Goal: Task Accomplishment & Management: Use online tool/utility

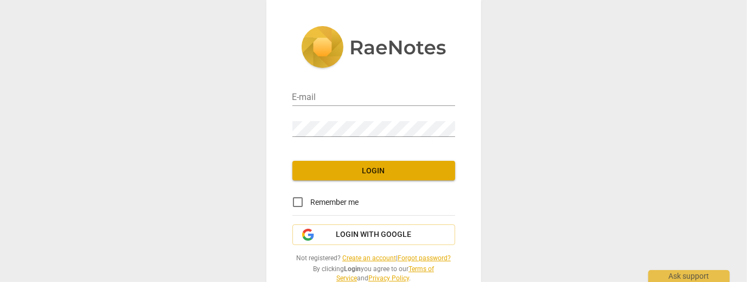
type input "[EMAIL_ADDRESS][DOMAIN_NAME]"
click at [363, 174] on span "Login" at bounding box center [373, 171] width 145 height 11
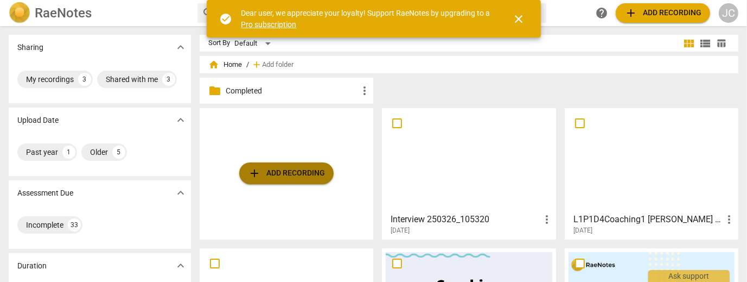
click at [284, 164] on button "add Add recording" at bounding box center [286, 173] width 94 height 22
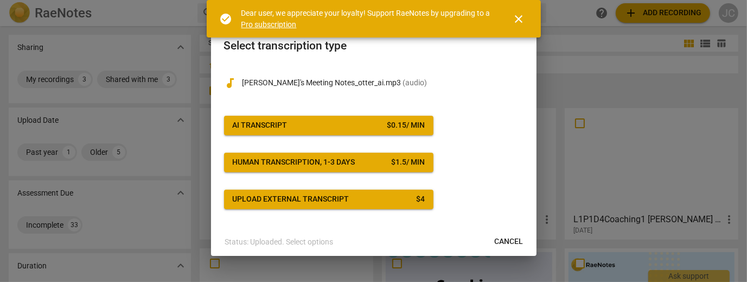
click at [309, 123] on span "AI Transcript $ 0.15 / min" at bounding box center [329, 125] width 192 height 11
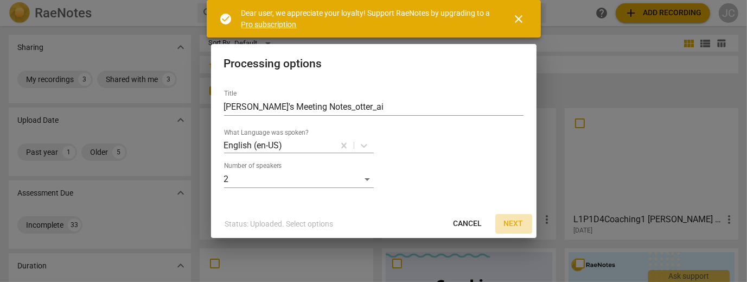
click at [517, 223] on span "Next" at bounding box center [514, 223] width 20 height 11
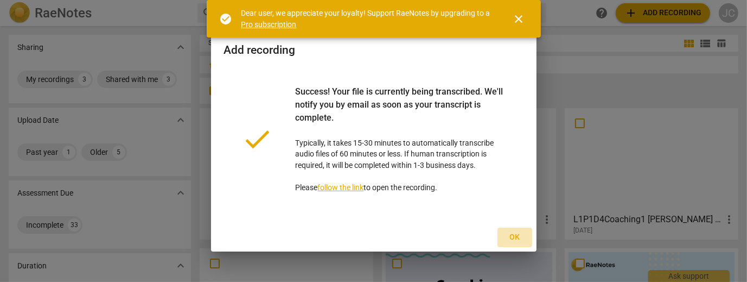
click at [517, 236] on span "Ok" at bounding box center [514, 237] width 17 height 11
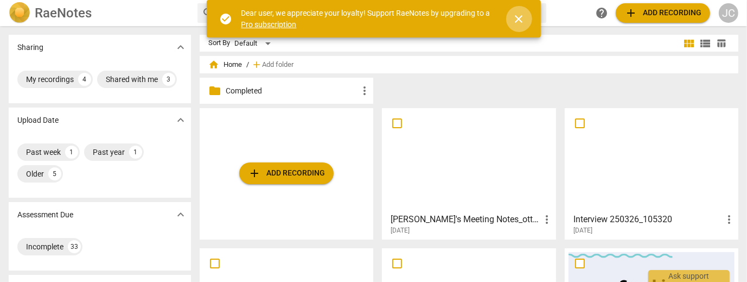
click at [518, 22] on span "close" at bounding box center [519, 18] width 13 height 13
click at [518, 24] on span "close" at bounding box center [519, 18] width 13 height 13
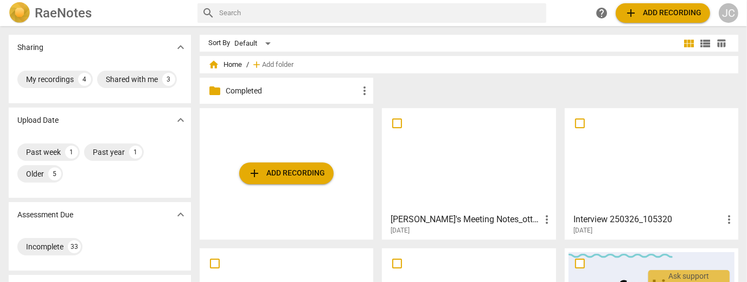
click at [470, 158] on div at bounding box center [469, 160] width 166 height 96
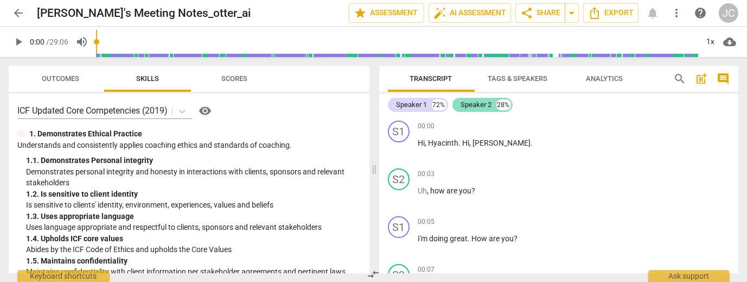
click at [465, 103] on div "Speaker 2" at bounding box center [476, 104] width 31 height 11
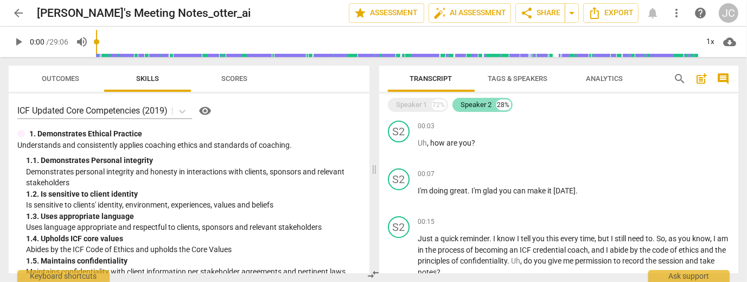
click at [465, 103] on div "Speaker 2" at bounding box center [476, 104] width 31 height 11
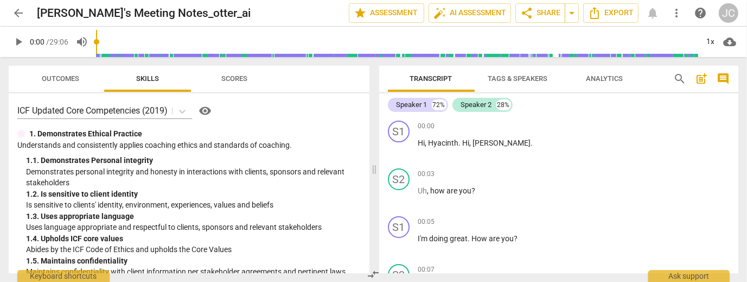
click at [515, 80] on span "Tags & Speakers" at bounding box center [518, 78] width 60 height 8
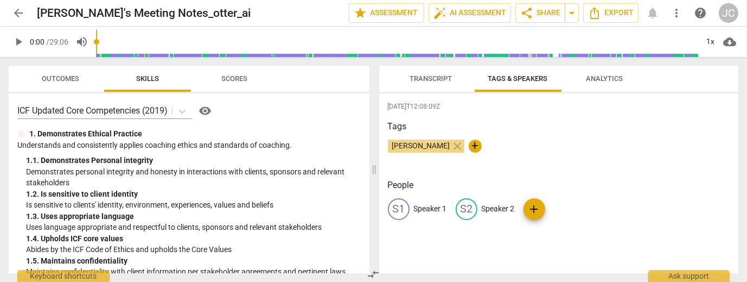
click at [496, 212] on p "Speaker 2" at bounding box center [498, 208] width 33 height 11
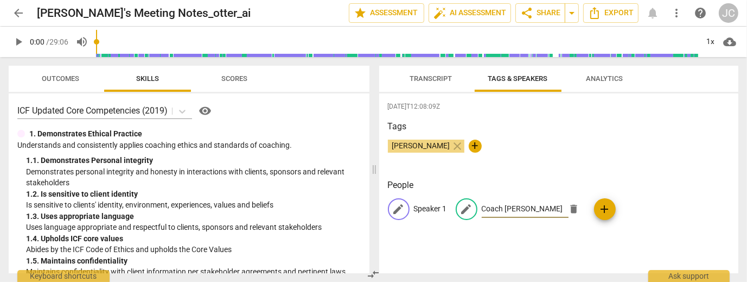
type input "Coach Hyacinth"
click at [434, 210] on p "Speaker 1" at bounding box center [430, 208] width 33 height 11
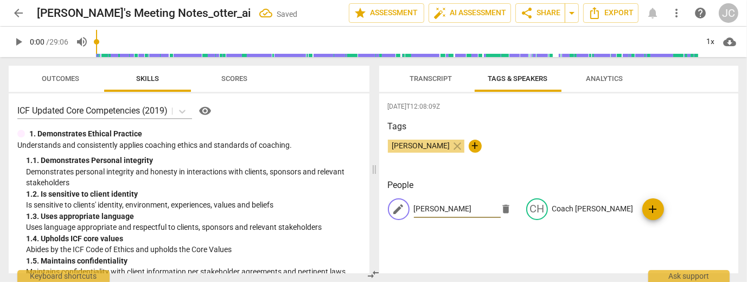
type input "Anna"
click at [538, 147] on div "Janice Coe close +" at bounding box center [559, 150] width 342 height 22
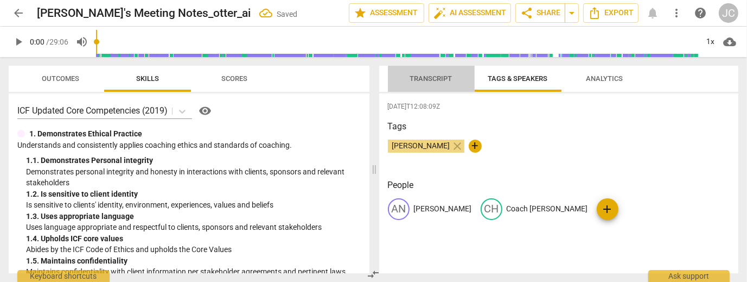
click at [427, 78] on span "Transcript" at bounding box center [431, 78] width 42 height 8
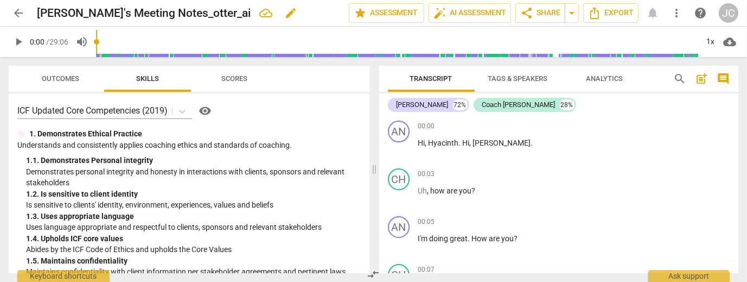
click at [106, 11] on h2 "[PERSON_NAME]'s Meeting Notes_otter_ai" at bounding box center [144, 14] width 214 height 14
click at [284, 16] on span "edit" at bounding box center [290, 13] width 13 height 13
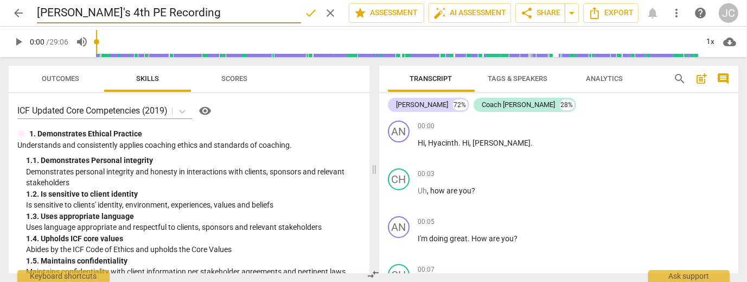
type input "Hyacinth's 4th PE Recording"
click at [304, 15] on span "done" at bounding box center [310, 13] width 13 height 13
